Goal: Use online tool/utility: Utilize a website feature to perform a specific function

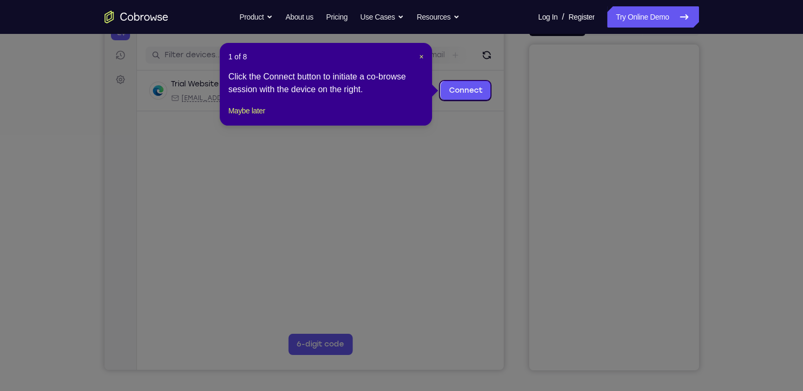
click at [418, 56] on header "1 of 8 ×" at bounding box center [325, 56] width 195 height 11
click at [422, 56] on span "×" at bounding box center [421, 57] width 4 height 8
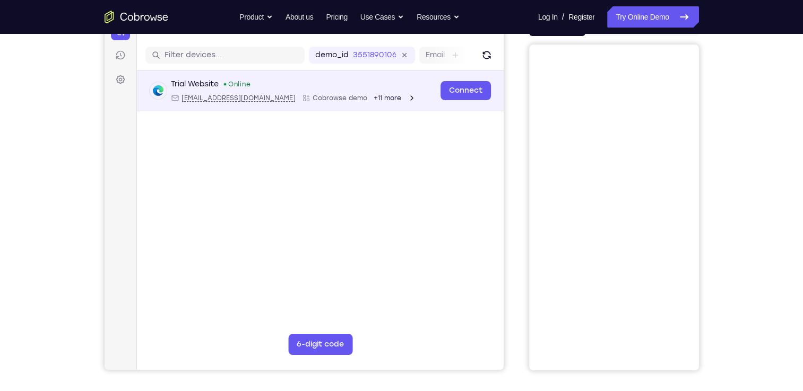
scroll to position [85, 0]
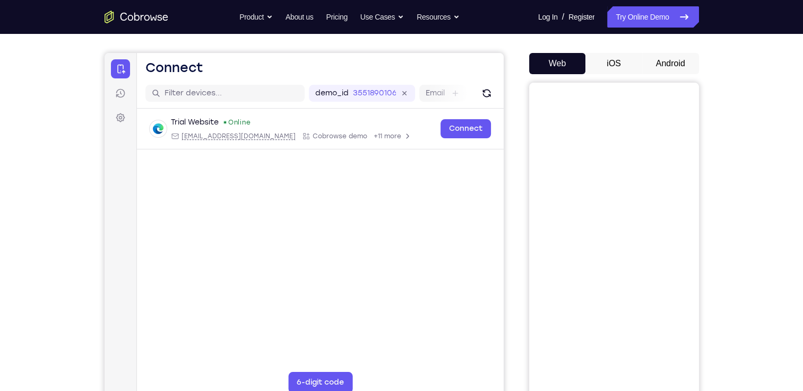
click at [672, 65] on button "Android" at bounding box center [670, 63] width 57 height 21
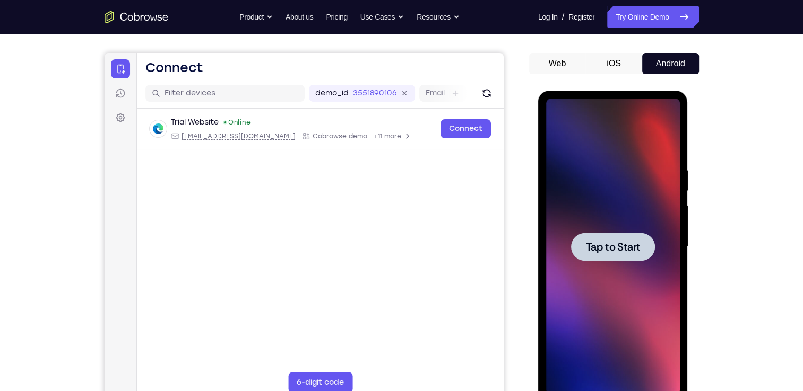
scroll to position [0, 0]
click at [627, 248] on span "Tap to Start" at bounding box center [613, 247] width 54 height 11
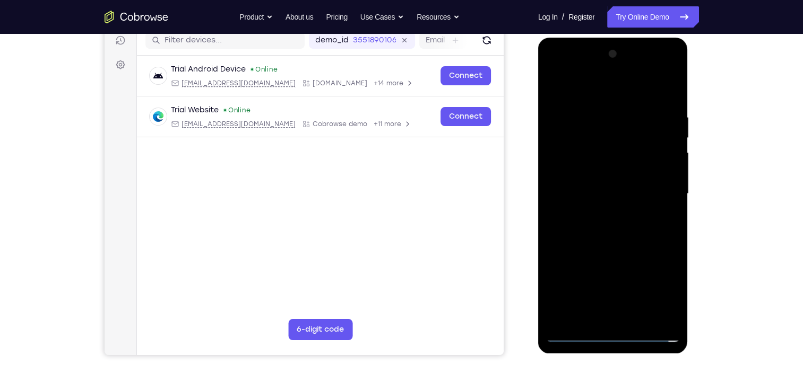
scroll to position [138, 0]
click at [607, 333] on div at bounding box center [613, 194] width 134 height 297
click at [661, 292] on div at bounding box center [613, 194] width 134 height 297
click at [583, 101] on div at bounding box center [613, 194] width 134 height 297
click at [592, 93] on div at bounding box center [613, 194] width 134 height 297
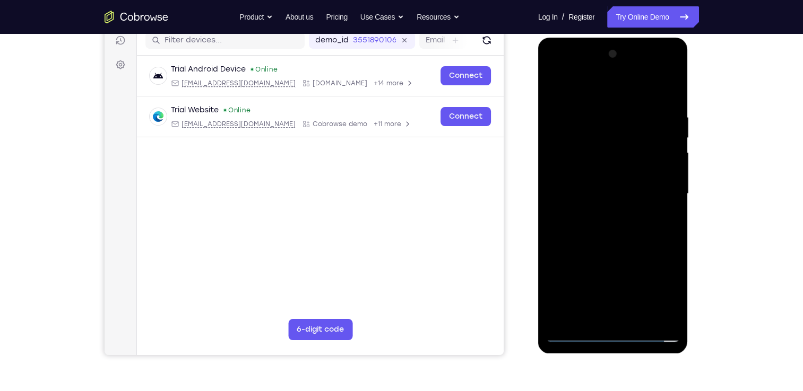
click at [658, 187] on div at bounding box center [613, 194] width 134 height 297
click at [602, 211] on div at bounding box center [613, 194] width 134 height 297
click at [611, 177] on div at bounding box center [613, 194] width 134 height 297
click at [602, 185] on div at bounding box center [613, 194] width 134 height 297
drag, startPoint x: 565, startPoint y: 175, endPoint x: 556, endPoint y: 98, distance: 77.4
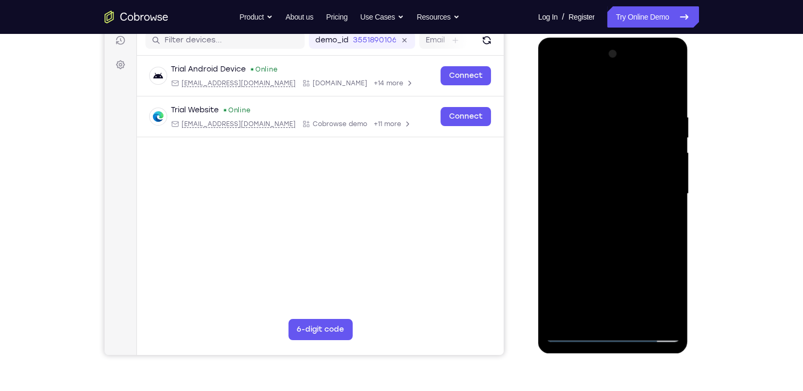
click at [556, 98] on div at bounding box center [613, 194] width 134 height 297
click at [620, 169] on div at bounding box center [613, 194] width 134 height 297
click at [639, 318] on div at bounding box center [613, 194] width 134 height 297
click at [614, 251] on div at bounding box center [613, 194] width 134 height 297
click at [612, 175] on div at bounding box center [613, 194] width 134 height 297
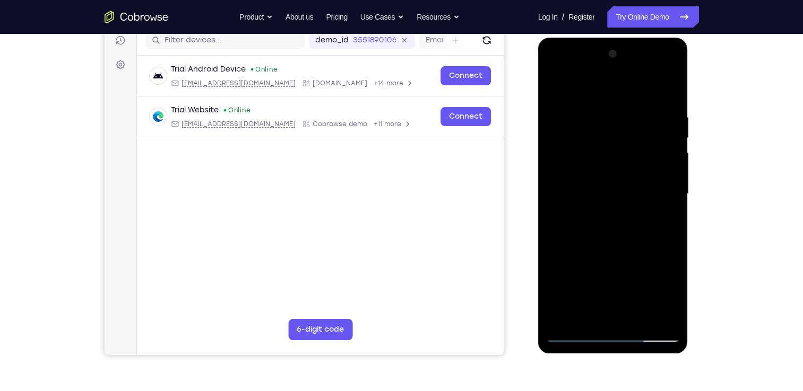
click at [554, 87] on div at bounding box center [613, 194] width 134 height 297
click at [555, 85] on div at bounding box center [613, 194] width 134 height 297
drag, startPoint x: 632, startPoint y: 196, endPoint x: 630, endPoint y: 128, distance: 67.9
click at [630, 128] on div at bounding box center [613, 194] width 134 height 297
drag, startPoint x: 653, startPoint y: 184, endPoint x: 660, endPoint y: 152, distance: 32.6
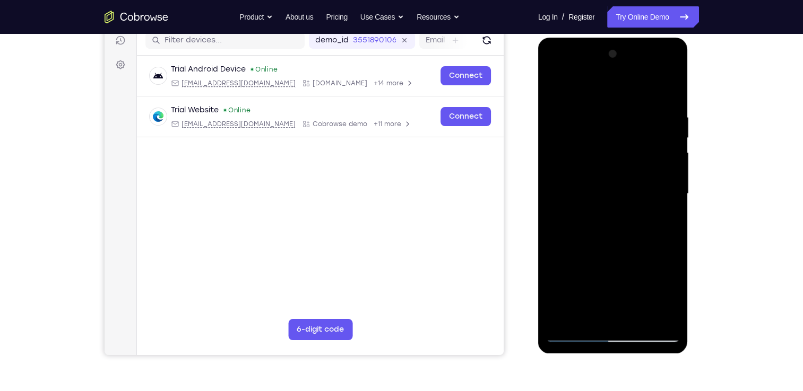
click at [660, 152] on div at bounding box center [613, 194] width 134 height 297
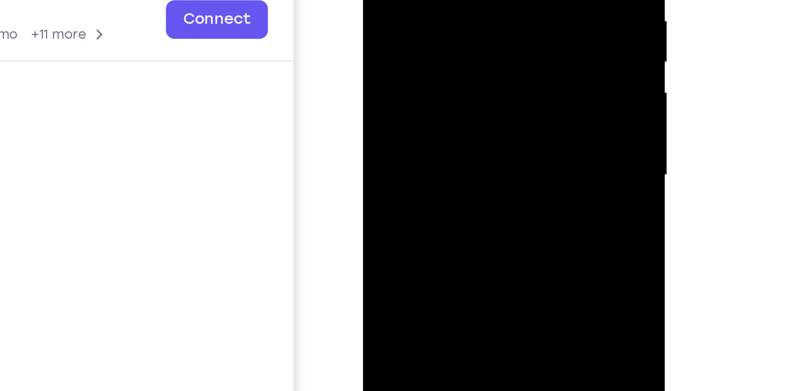
drag, startPoint x: 464, startPoint y: 0, endPoint x: 461, endPoint y: 30, distance: 30.3
click at [461, 30] on div at bounding box center [438, 16] width 134 height 297
drag, startPoint x: 477, startPoint y: 13, endPoint x: 477, endPoint y: 32, distance: 19.6
click at [477, 32] on div at bounding box center [438, 16] width 134 height 297
drag, startPoint x: 699, startPoint y: 181, endPoint x: 699, endPoint y: 230, distance: 49.3
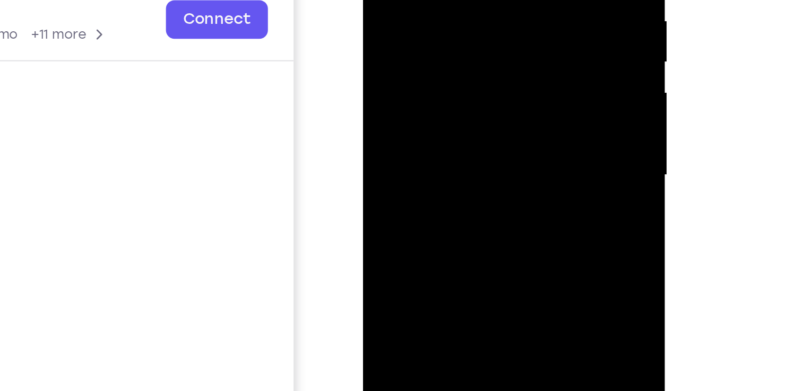
click at [699, 230] on div "Your Support Agent Your Customer Web iOS Android Next Steps We’d be happy to gi…" at bounding box center [401, 246] width 679 height 700
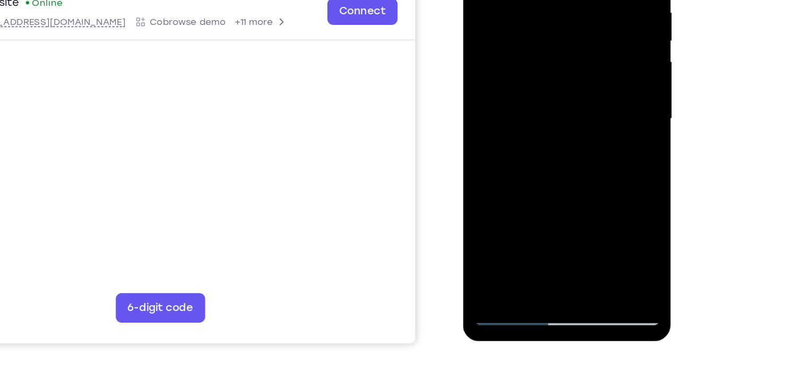
drag, startPoint x: 565, startPoint y: 116, endPoint x: 556, endPoint y: 47, distance: 69.0
click at [556, 47] on div at bounding box center [538, 58] width 134 height 297
drag, startPoint x: 574, startPoint y: 60, endPoint x: 563, endPoint y: -9, distance: 69.8
click at [563, 0] on div at bounding box center [538, 58] width 134 height 297
drag, startPoint x: 550, startPoint y: 108, endPoint x: 548, endPoint y: -12, distance: 119.9
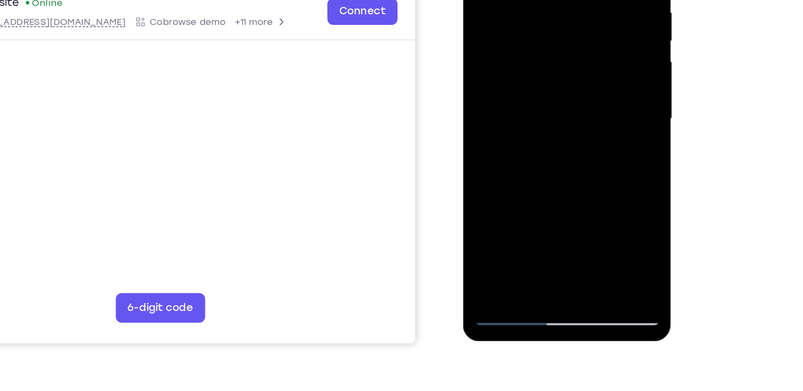
click at [548, 0] on div at bounding box center [538, 58] width 134 height 297
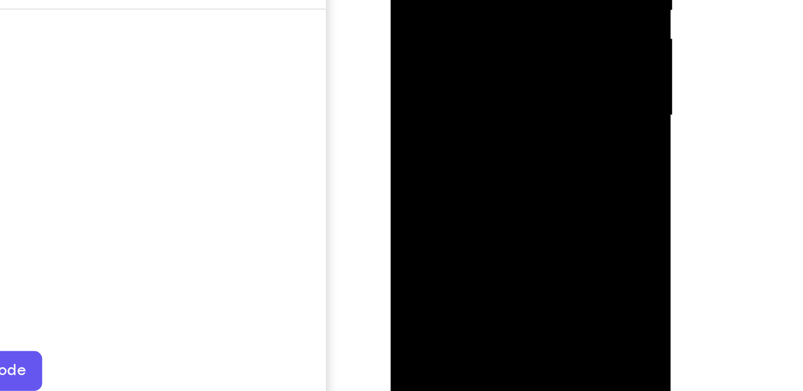
drag, startPoint x: 489, startPoint y: 16, endPoint x: 479, endPoint y: -31, distance: 48.2
drag, startPoint x: 494, startPoint y: 13, endPoint x: 501, endPoint y: -82, distance: 94.7
drag, startPoint x: 514, startPoint y: 31, endPoint x: 510, endPoint y: -16, distance: 47.9
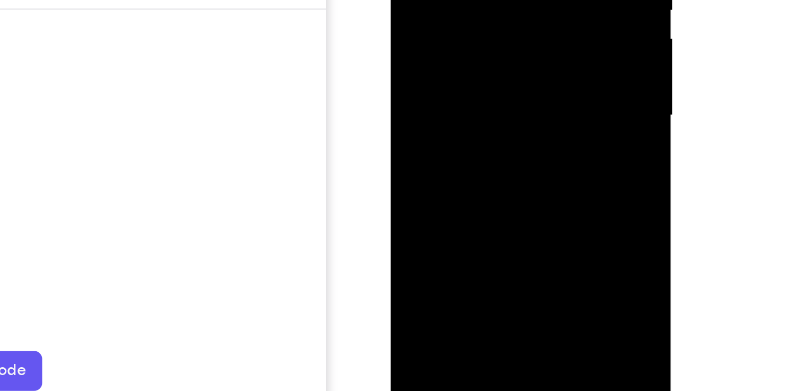
drag, startPoint x: 496, startPoint y: 47, endPoint x: 485, endPoint y: -32, distance: 79.7
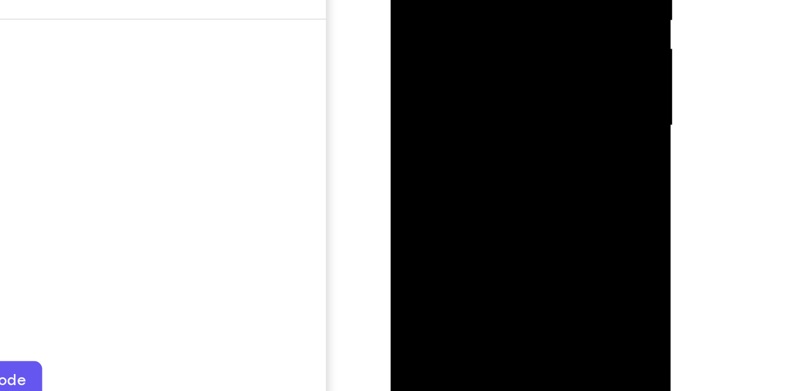
click at [697, 214] on div at bounding box center [614, 193] width 170 height 326
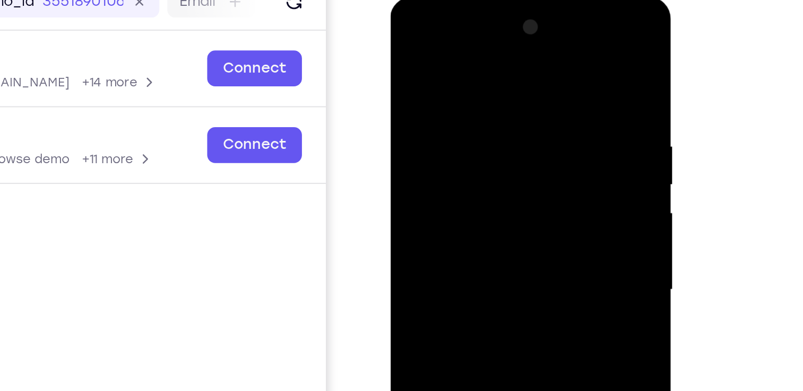
click at [407, 50] on div at bounding box center [465, 153] width 134 height 297
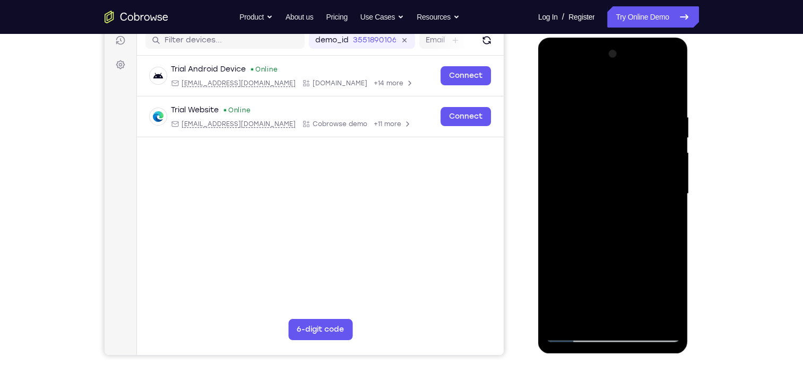
drag, startPoint x: 644, startPoint y: 216, endPoint x: 640, endPoint y: 97, distance: 119.9
click at [640, 97] on div at bounding box center [613, 194] width 134 height 297
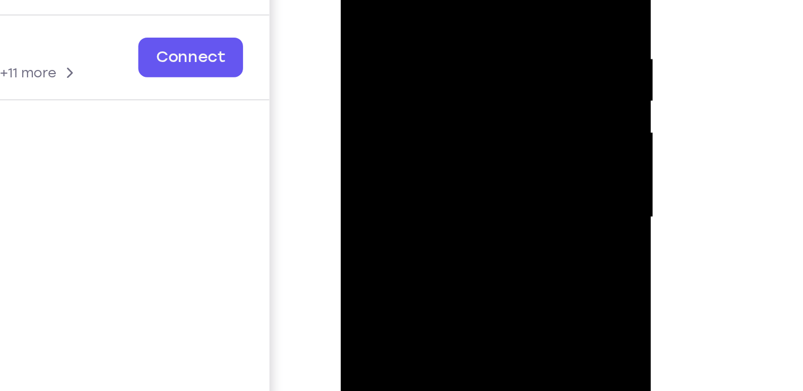
drag, startPoint x: 721, startPoint y: 172, endPoint x: 705, endPoint y: 179, distance: 16.9
click at [705, 179] on div "Your Support Agent Your Customer Web iOS Android Next Steps We’d be happy to gi…" at bounding box center [401, 246] width 679 height 700
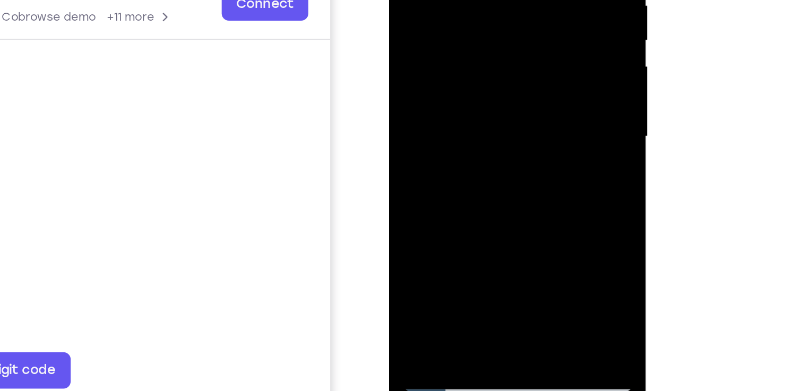
drag, startPoint x: 489, startPoint y: 82, endPoint x: 465, endPoint y: 1, distance: 84.7
click at [465, 1] on div at bounding box center [464, 25] width 134 height 297
drag, startPoint x: 465, startPoint y: 1, endPoint x: 485, endPoint y: -74, distance: 78.0
click at [485, 0] on div at bounding box center [464, 25] width 134 height 297
drag, startPoint x: 471, startPoint y: 22, endPoint x: 472, endPoint y: -42, distance: 63.7
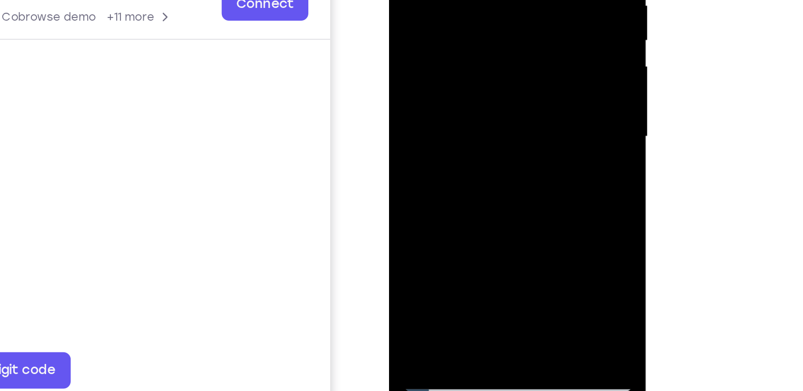
click at [472, 0] on div at bounding box center [464, 25] width 134 height 297
drag, startPoint x: 495, startPoint y: 121, endPoint x: 492, endPoint y: 27, distance: 94.5
click at [492, 27] on div at bounding box center [464, 25] width 134 height 297
drag, startPoint x: 501, startPoint y: 79, endPoint x: 532, endPoint y: -42, distance: 124.4
click at [532, 0] on div at bounding box center [464, 27] width 150 height 316
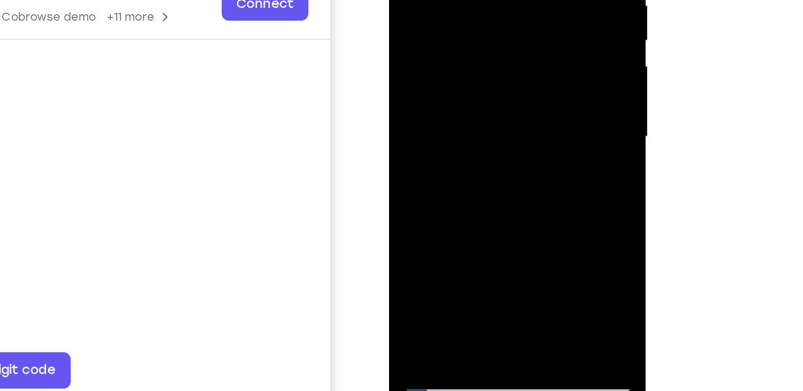
drag, startPoint x: 492, startPoint y: 98, endPoint x: 496, endPoint y: 2, distance: 96.1
click at [496, 2] on div at bounding box center [464, 25] width 134 height 297
drag, startPoint x: 506, startPoint y: 63, endPoint x: 502, endPoint y: -9, distance: 72.3
click at [502, 0] on div at bounding box center [464, 25] width 134 height 297
drag, startPoint x: 496, startPoint y: 76, endPoint x: 511, endPoint y: -77, distance: 154.0
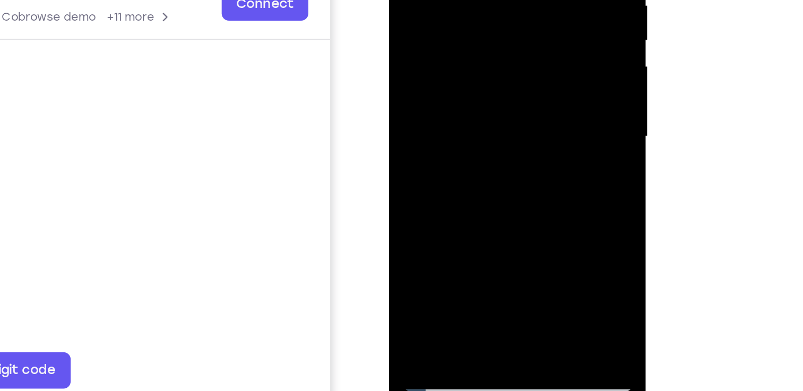
click at [511, 0] on div at bounding box center [464, 25] width 134 height 297
drag, startPoint x: 484, startPoint y: -27, endPoint x: 493, endPoint y: 62, distance: 89.0
click at [493, 62] on div at bounding box center [464, 25] width 134 height 297
drag, startPoint x: 506, startPoint y: 32, endPoint x: 492, endPoint y: 121, distance: 90.3
click at [492, 121] on div at bounding box center [464, 25] width 134 height 297
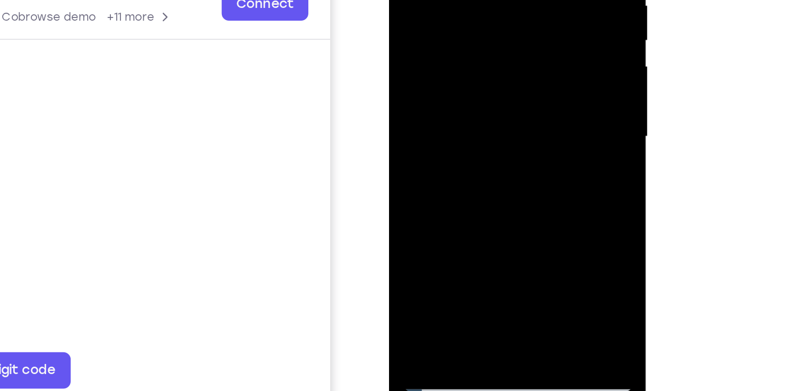
drag, startPoint x: 486, startPoint y: 3, endPoint x: 489, endPoint y: 56, distance: 53.1
click at [489, 56] on div at bounding box center [464, 25] width 134 height 297
drag, startPoint x: 510, startPoint y: 19, endPoint x: 491, endPoint y: 119, distance: 102.2
click at [491, 119] on div at bounding box center [464, 25] width 134 height 297
drag, startPoint x: 498, startPoint y: 19, endPoint x: 492, endPoint y: 98, distance: 78.7
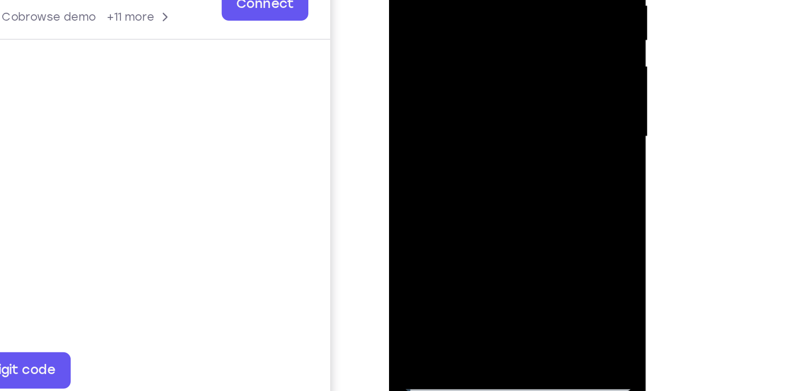
click at [492, 98] on div at bounding box center [464, 25] width 134 height 297
drag, startPoint x: 496, startPoint y: 27, endPoint x: 489, endPoint y: 92, distance: 66.2
click at [489, 92] on div at bounding box center [464, 25] width 134 height 297
drag, startPoint x: 515, startPoint y: 51, endPoint x: 515, endPoint y: 43, distance: 8.0
click at [515, 43] on div at bounding box center [464, 25] width 134 height 297
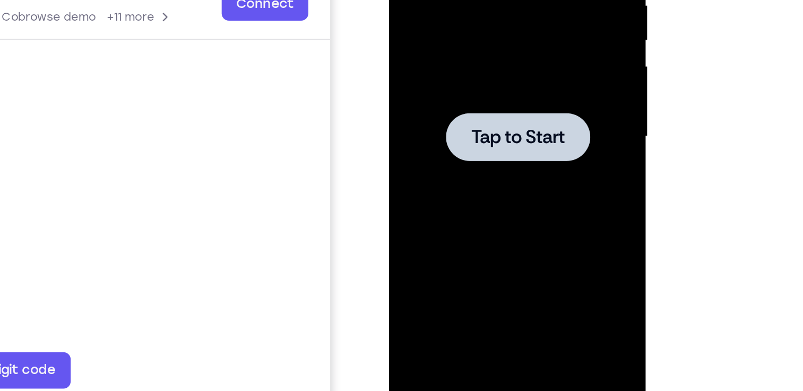
click at [467, 27] on span "Tap to Start" at bounding box center [464, 25] width 54 height 11
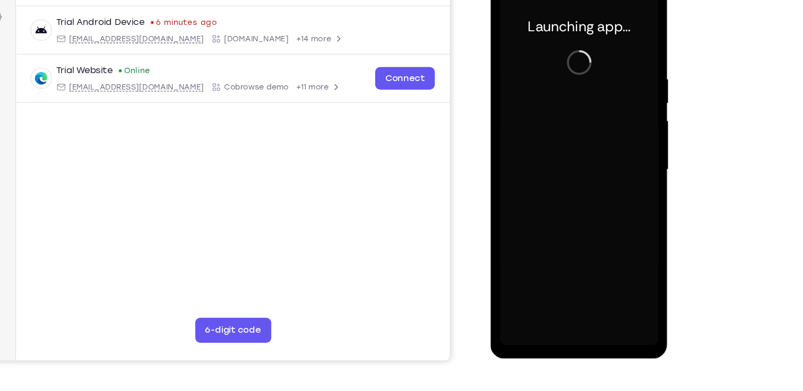
scroll to position [136, 0]
